Goal: Task Accomplishment & Management: Complete application form

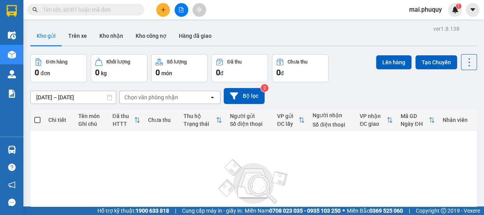
click at [72, 9] on input "text" at bounding box center [89, 9] width 92 height 9
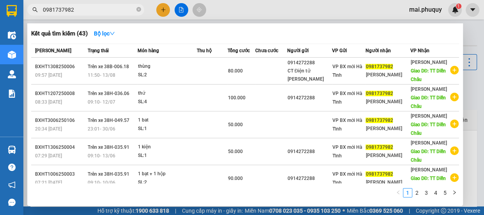
type input "0981737982"
click at [161, 9] on div at bounding box center [242, 107] width 484 height 215
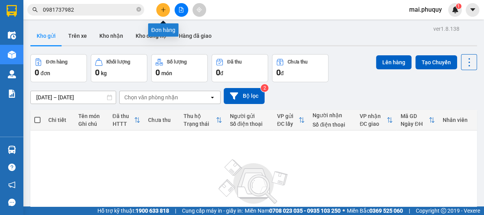
click at [162, 11] on icon "plus" at bounding box center [162, 9] width 5 height 5
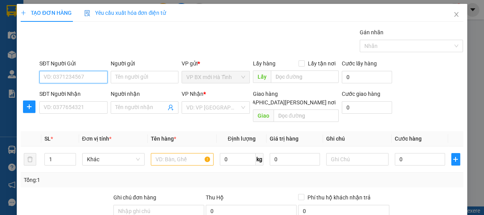
click at [71, 78] on input "SĐT Người Gửi" at bounding box center [73, 77] width 68 height 12
type input "0914272288"
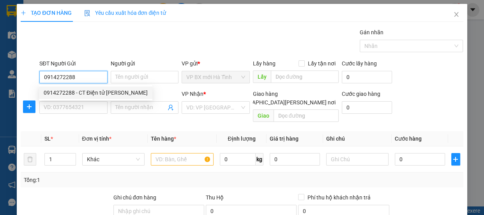
click at [93, 95] on div "0914272288 - CT Điện tử [PERSON_NAME]" at bounding box center [96, 92] width 104 height 9
type input "CT Điện tử [PERSON_NAME]"
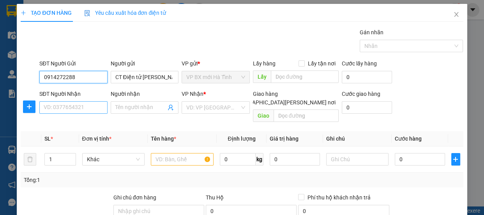
type input "0914272288"
click at [77, 108] on input "SĐT Người Nhận" at bounding box center [73, 107] width 68 height 12
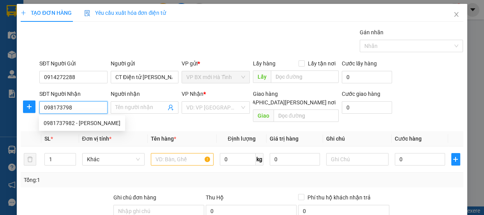
type input "0981737982"
click at [85, 122] on div "0981737982 - [PERSON_NAME]" at bounding box center [82, 123] width 77 height 9
type input "[PERSON_NAME]"
type input "TT [PERSON_NAME]"
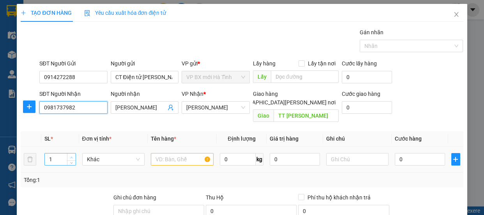
type input "0981737982"
type input "2"
click at [69, 155] on span "up" at bounding box center [71, 157] width 5 height 5
click at [173, 153] on input "text" at bounding box center [182, 159] width 63 height 12
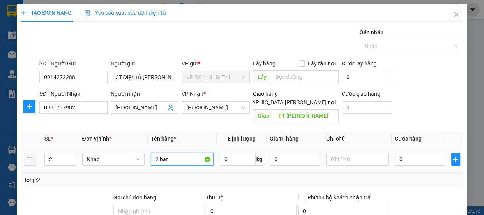
type input "2 bat"
click at [409, 157] on div "0" at bounding box center [420, 160] width 50 height 16
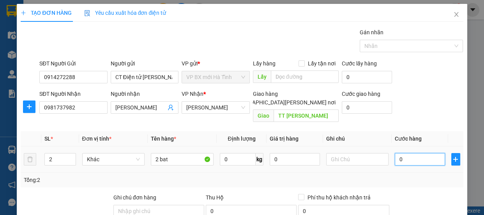
click at [408, 153] on input "0" at bounding box center [420, 159] width 50 height 12
type input "1"
type input "15"
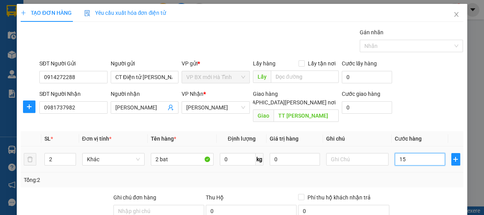
type input "15"
type input "150"
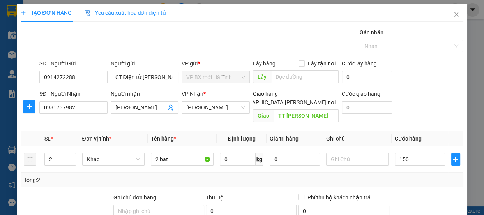
type input "150.000"
click at [423, 176] on div "Tổng: 2" at bounding box center [242, 180] width 436 height 9
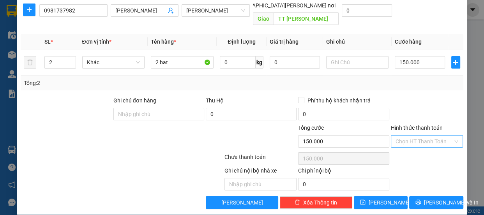
click at [402, 136] on input "Hình thức thanh toán" at bounding box center [424, 142] width 58 height 12
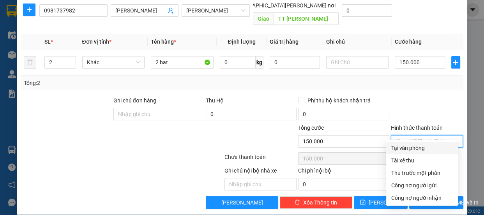
click at [405, 146] on div "Tại văn phòng" at bounding box center [422, 148] width 62 height 9
type input "0"
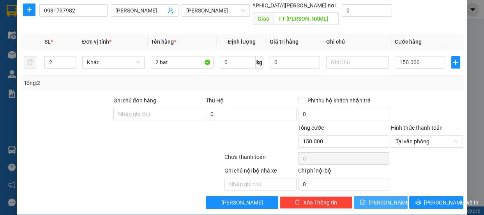
click at [377, 198] on span "[PERSON_NAME]" at bounding box center [389, 202] width 42 height 9
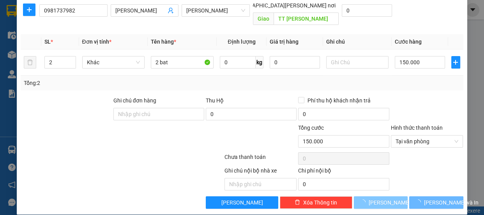
type input "1"
type input "0"
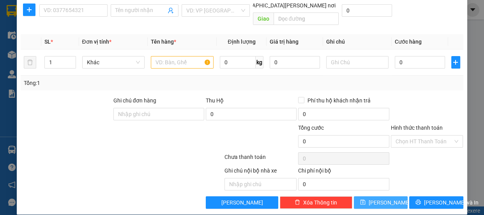
scroll to position [0, 0]
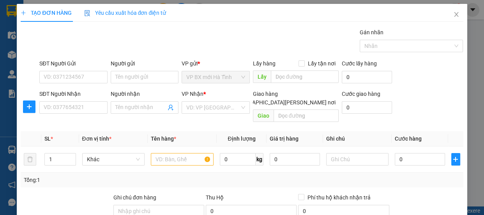
click at [7, 51] on div "TẠO ĐƠN HÀNG Yêu cầu xuất [PERSON_NAME] điện tử Transit Pickup Surcharge Ids Tr…" at bounding box center [242, 107] width 484 height 215
click at [15, 53] on div "TẠO ĐƠN HÀNG Yêu cầu xuất [PERSON_NAME] điện tử Transit Pickup Surcharge Ids Tr…" at bounding box center [242, 107] width 484 height 215
click at [453, 12] on icon "close" at bounding box center [456, 14] width 6 height 6
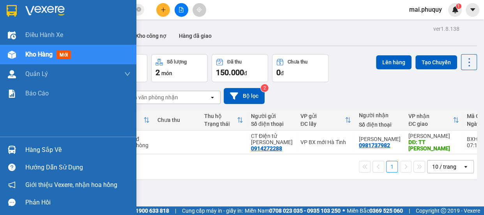
click at [23, 54] on div "Kho hàng mới" at bounding box center [68, 54] width 136 height 19
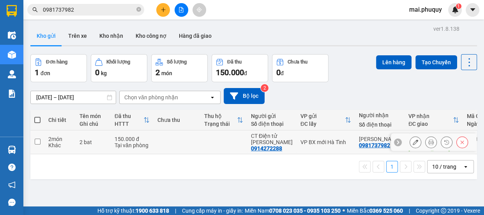
click at [428, 141] on icon at bounding box center [430, 141] width 5 height 5
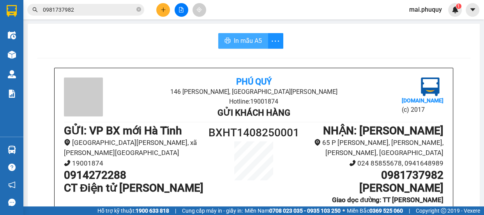
click at [234, 39] on span "In mẫu A5" at bounding box center [248, 41] width 28 height 10
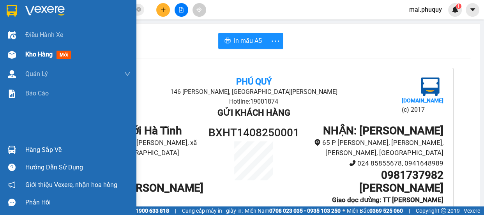
click at [11, 51] on img at bounding box center [12, 55] width 8 height 8
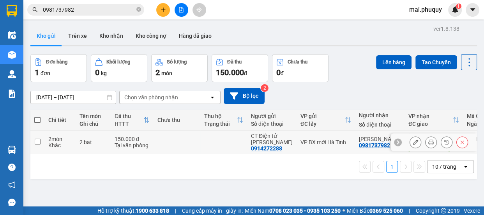
drag, startPoint x: 358, startPoint y: 143, endPoint x: 368, endPoint y: 145, distance: 10.6
drag, startPoint x: 368, startPoint y: 145, endPoint x: 295, endPoint y: 166, distance: 75.7
click at [295, 166] on div "1 10 / trang open" at bounding box center [253, 166] width 440 height 13
drag, startPoint x: 350, startPoint y: 145, endPoint x: 381, endPoint y: 148, distance: 31.3
click at [381, 148] on td "[PERSON_NAME] 0981737982" at bounding box center [379, 142] width 49 height 24
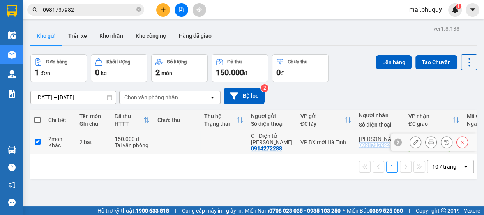
checkbox input "true"
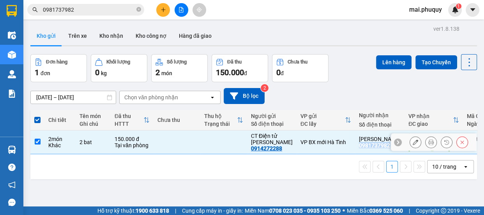
copy div "0981737982"
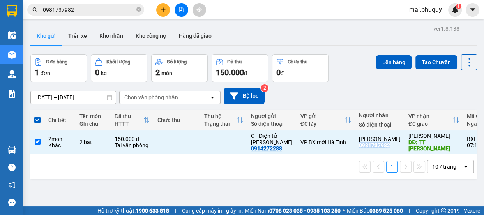
click at [84, 11] on input "0981737982" at bounding box center [89, 9] width 92 height 9
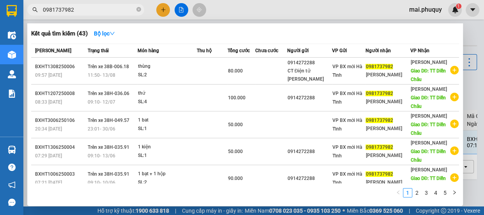
drag, startPoint x: 84, startPoint y: 11, endPoint x: 74, endPoint y: 8, distance: 10.1
click at [74, 8] on input "0981737982" at bounding box center [89, 9] width 92 height 9
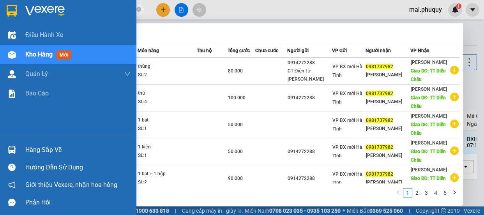
click at [27, 54] on span "Kho hàng" at bounding box center [38, 54] width 27 height 7
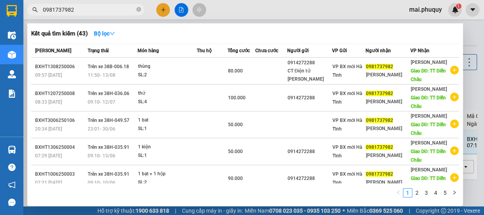
drag, startPoint x: 180, startPoint y: 3, endPoint x: 186, endPoint y: 10, distance: 9.4
click at [180, 4] on div at bounding box center [242, 107] width 484 height 215
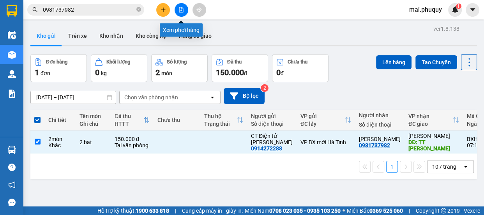
click at [183, 9] on icon "file-add" at bounding box center [180, 9] width 5 height 5
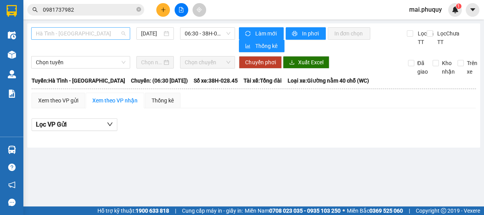
click at [74, 37] on span "Hà Tĩnh - [GEOGRAPHIC_DATA]" at bounding box center [81, 34] width 90 height 12
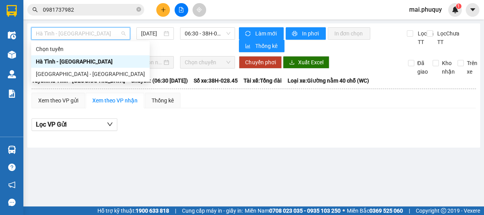
click at [70, 62] on div "Hà Tĩnh - [GEOGRAPHIC_DATA]" at bounding box center [90, 61] width 109 height 9
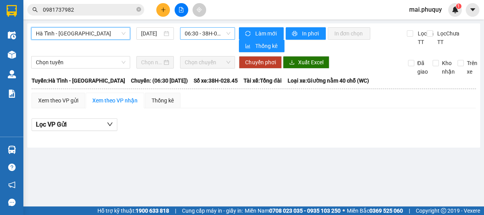
click at [194, 33] on span "06:30 - 38H-028.45" at bounding box center [208, 34] width 46 height 12
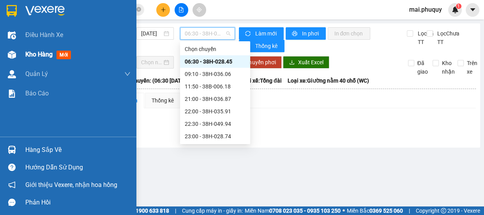
click at [19, 54] on div "Kho hàng mới" at bounding box center [68, 54] width 136 height 19
